Goal: Information Seeking & Learning: Learn about a topic

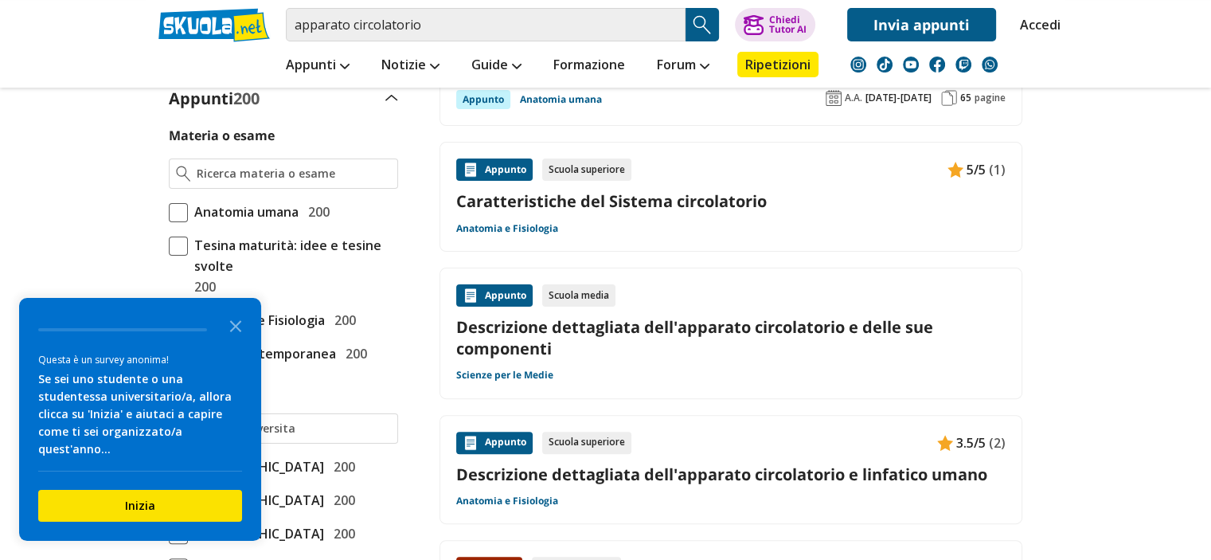
scroll to position [398, 0]
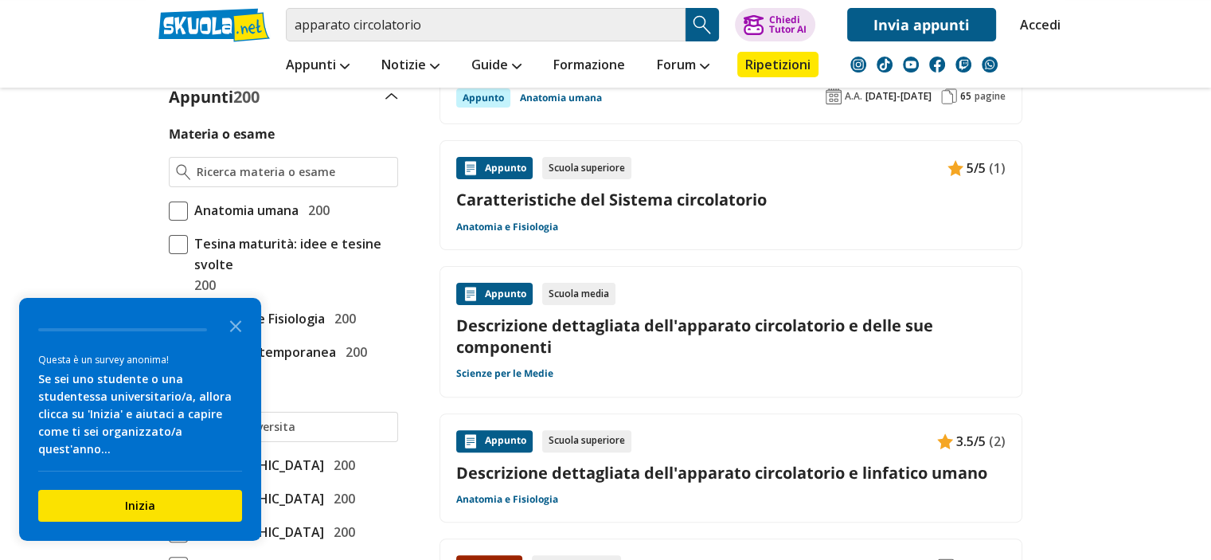
click at [576, 291] on div "Scuola media" at bounding box center [578, 294] width 73 height 22
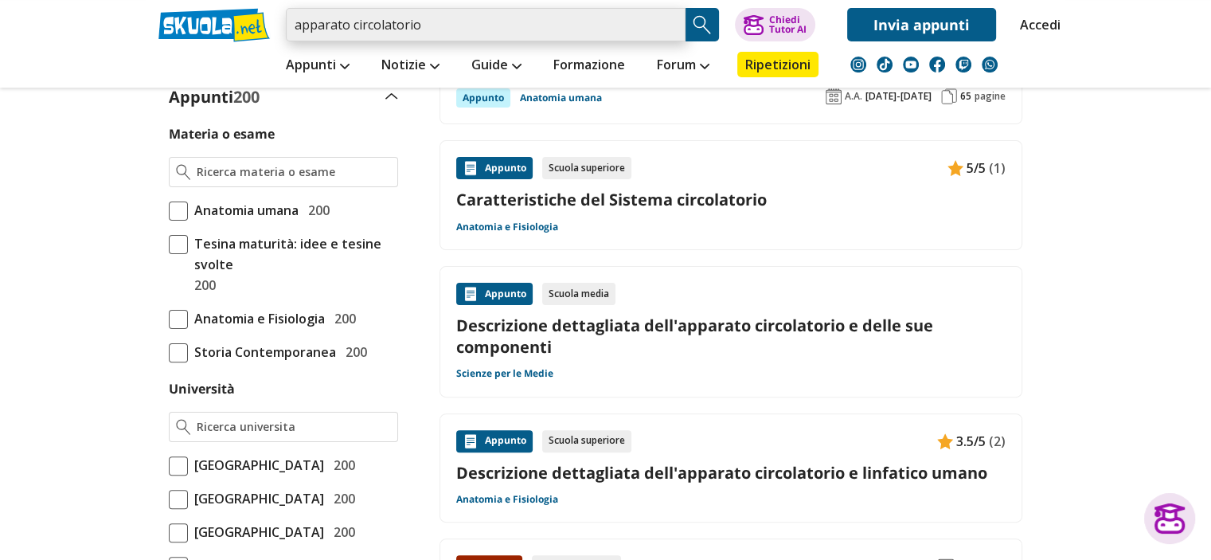
click at [461, 21] on input "apparato circolatorio" at bounding box center [486, 24] width 400 height 33
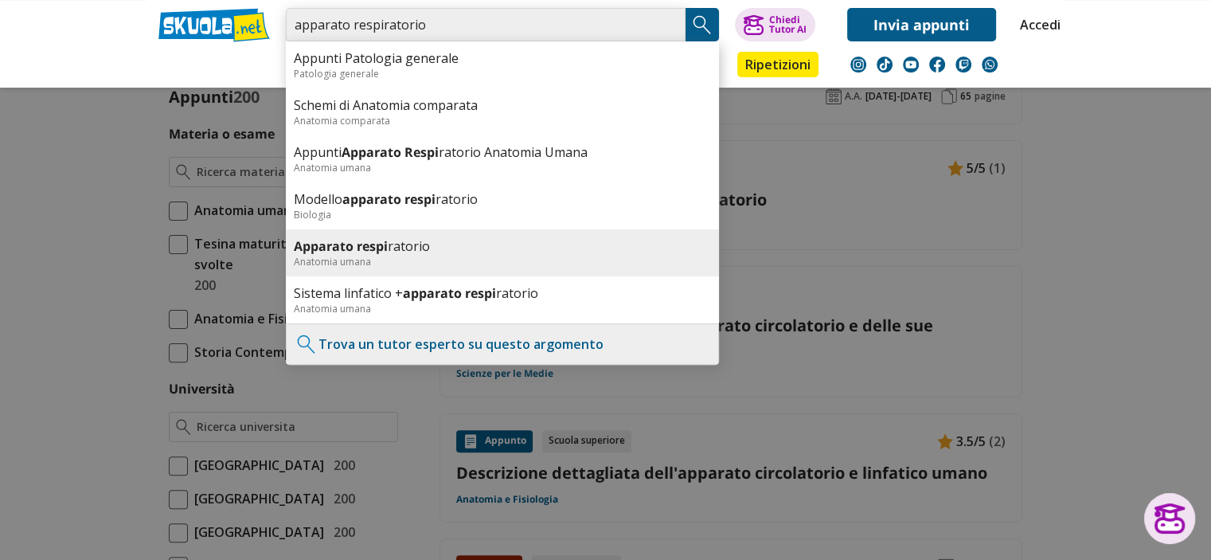
type input "apparato respiratorio"
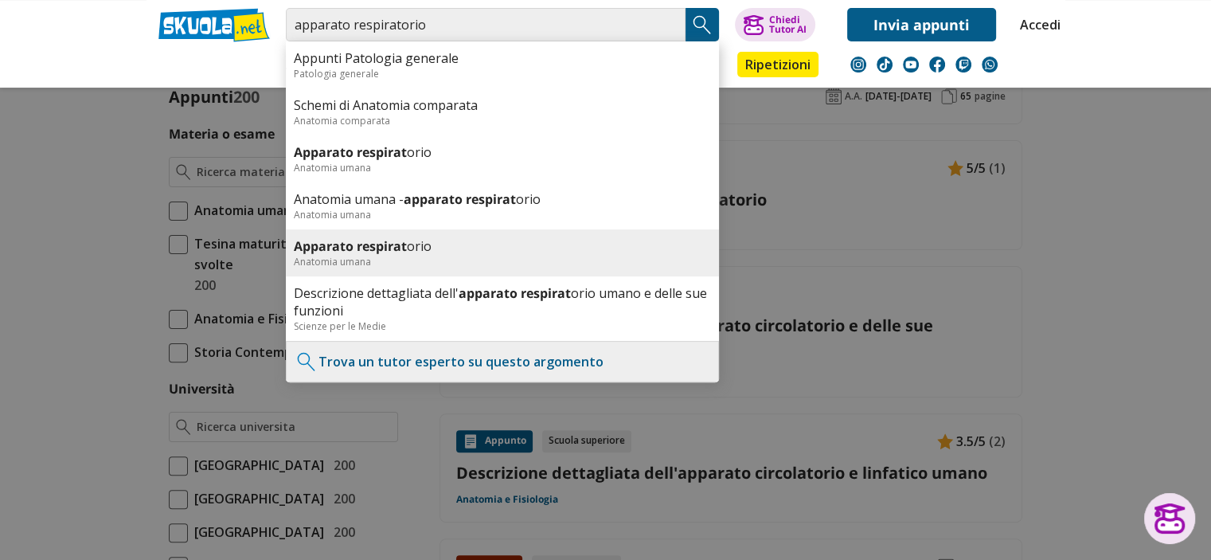
click at [348, 257] on div "Anatomia umana" at bounding box center [502, 262] width 417 height 14
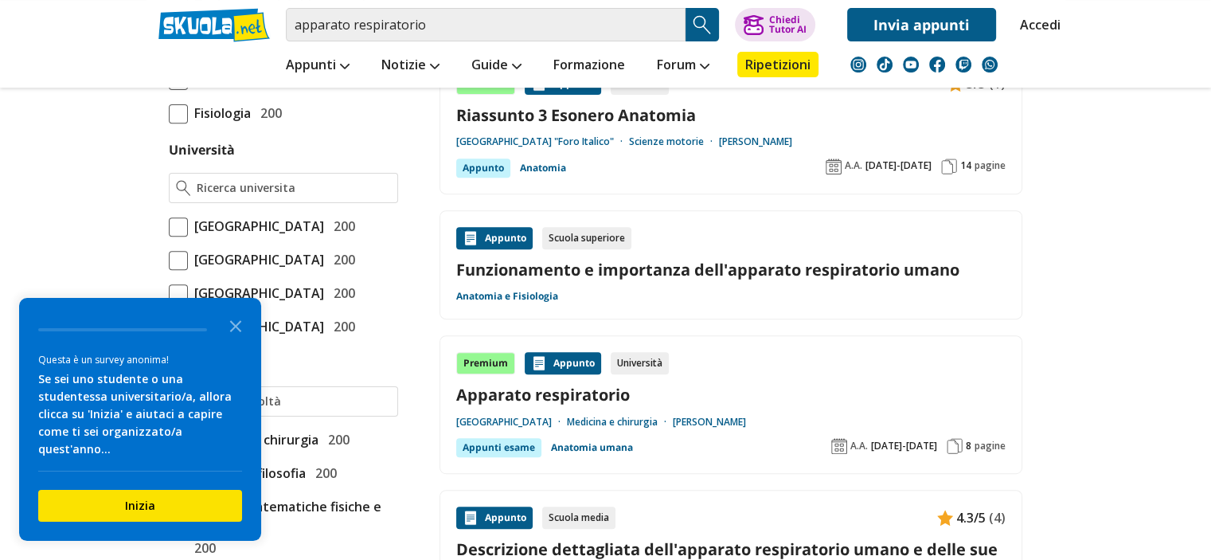
scroll to position [716, 0]
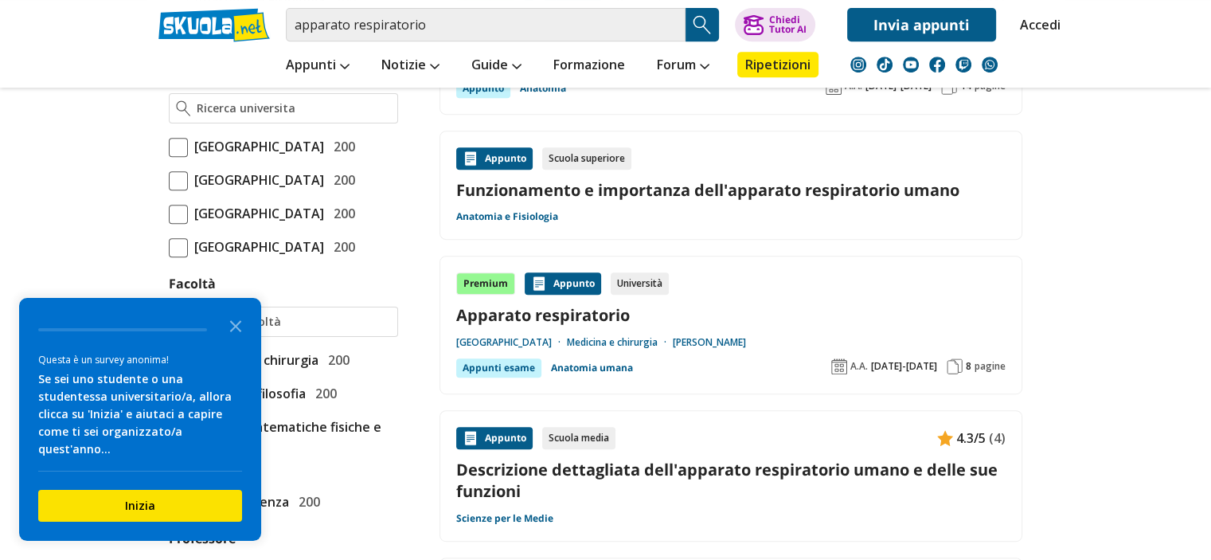
click at [587, 435] on div "Scuola media" at bounding box center [578, 438] width 73 height 22
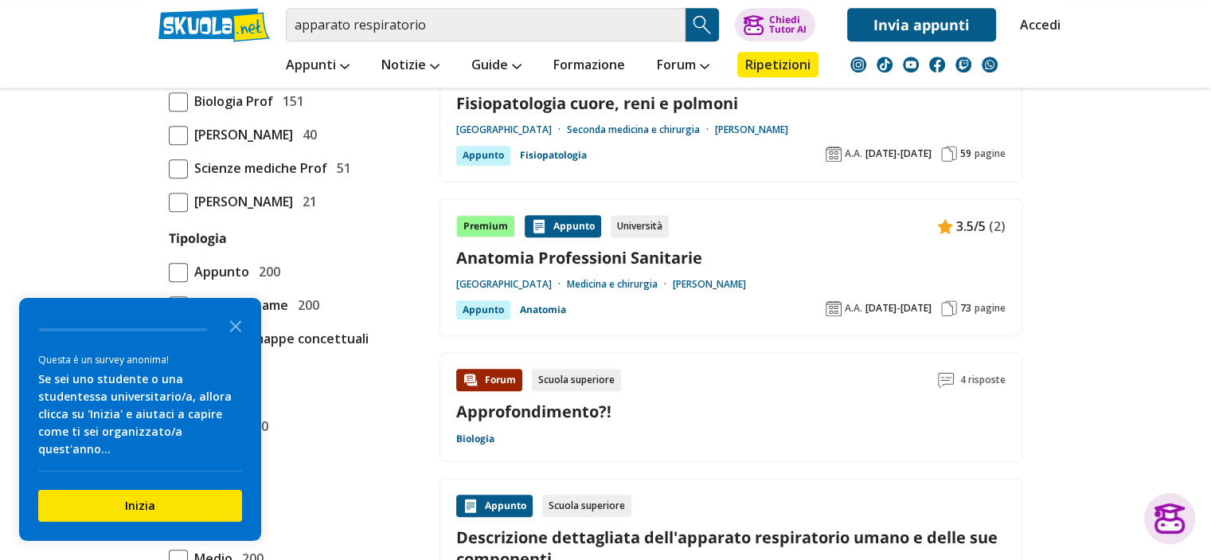
scroll to position [1194, 0]
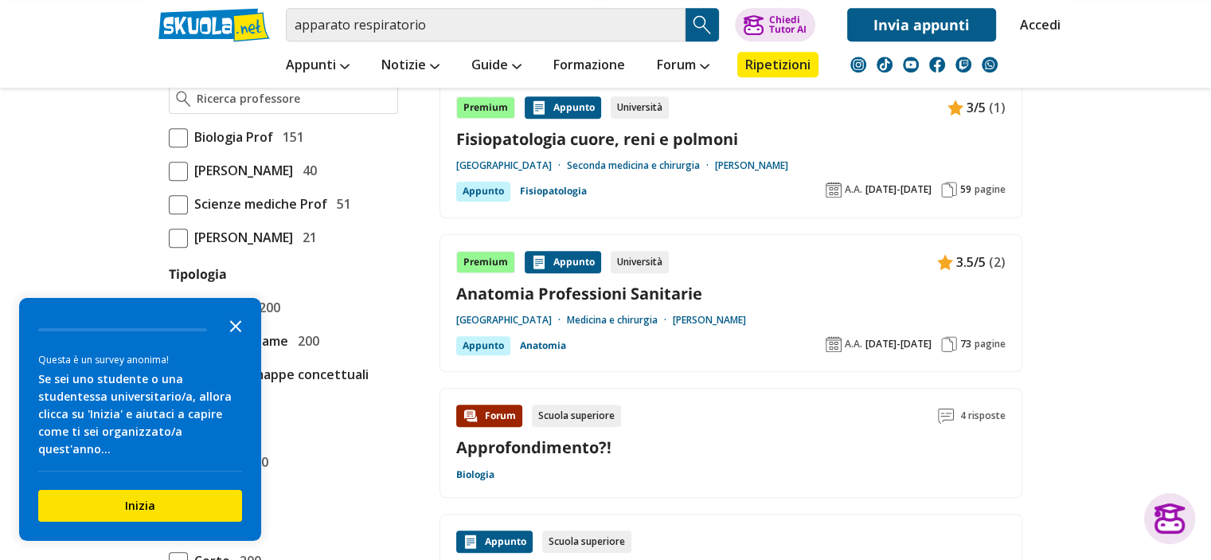
click at [235, 332] on polygon "Close the survey" at bounding box center [236, 326] width 12 height 12
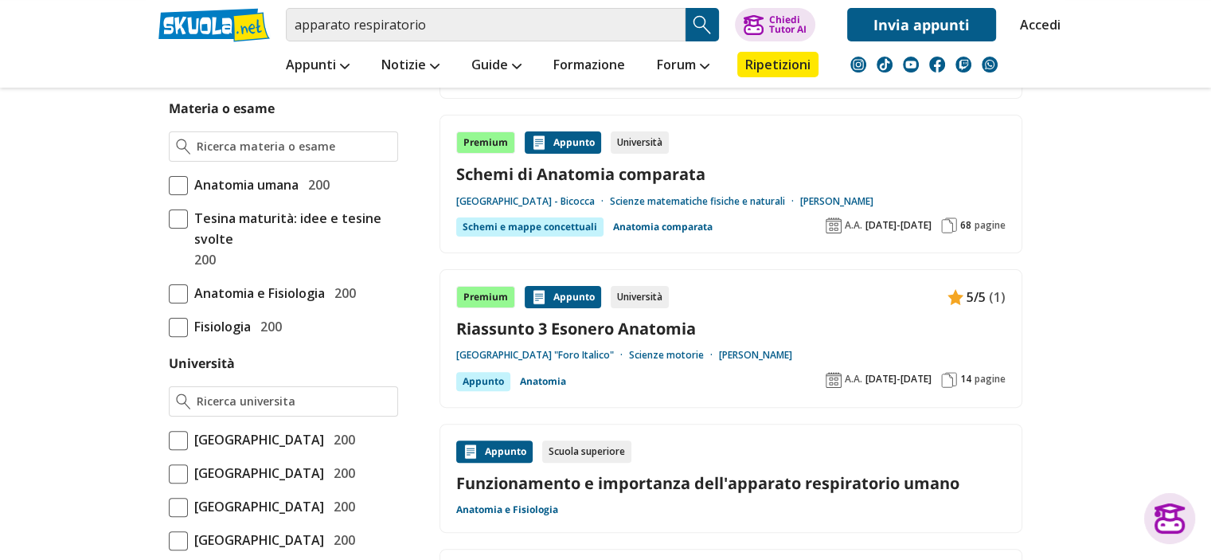
scroll to position [0, 0]
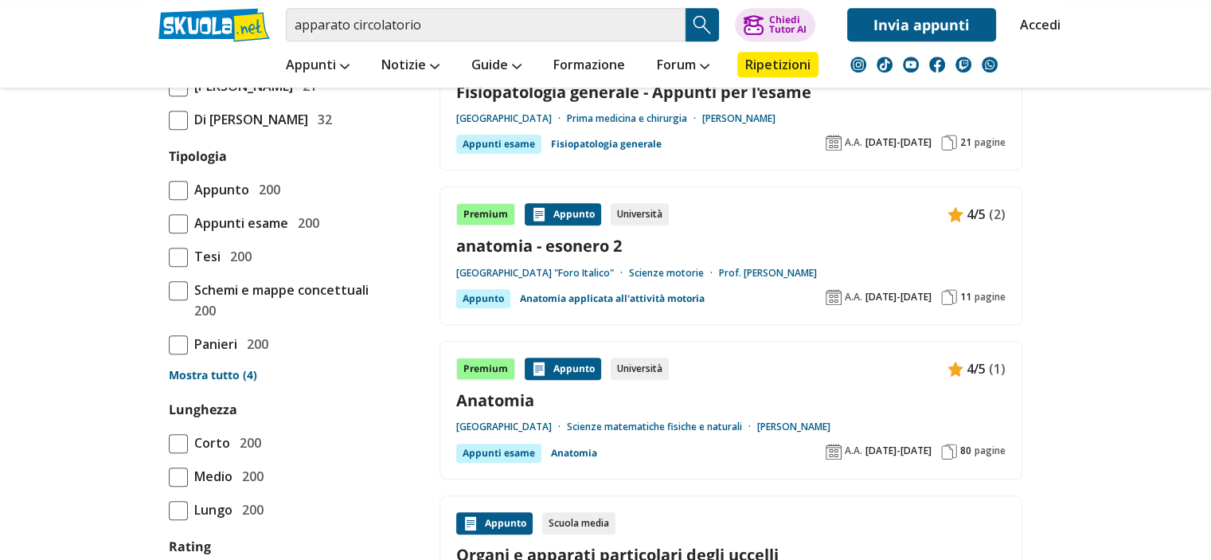
scroll to position [1433, 0]
